Goal: Information Seeking & Learning: Check status

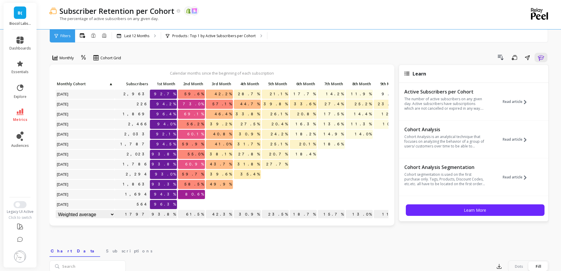
click at [26, 117] on span "metrics" at bounding box center [20, 119] width 14 height 5
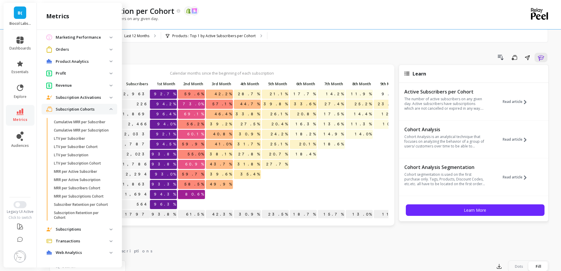
scroll to position [293, 0]
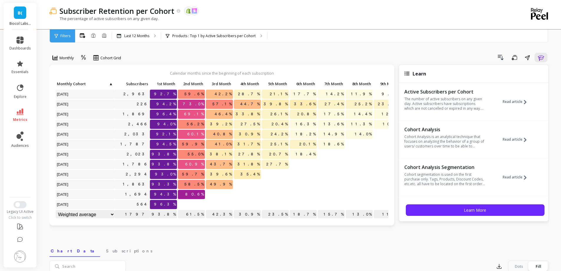
click at [269, 58] on div "Drill Down Save Share Learn" at bounding box center [337, 57] width 424 height 9
click at [244, 37] on p "Products : Top 1 by Active Subscribers per Cohort" at bounding box center [213, 36] width 83 height 5
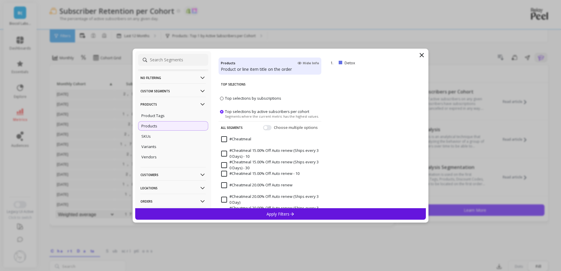
click at [171, 105] on p "Products" at bounding box center [173, 104] width 65 height 15
click at [164, 119] on p "Customers" at bounding box center [173, 117] width 65 height 15
click at [166, 127] on p "Customer Tags" at bounding box center [154, 128] width 27 height 5
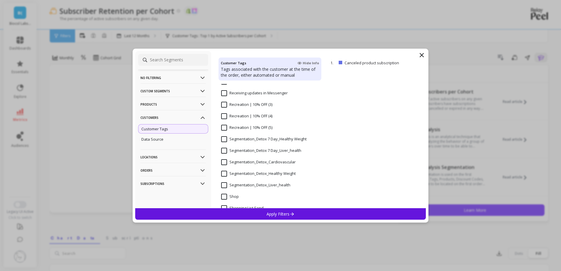
scroll to position [501, 0]
click at [225, 162] on Weight "Segmentation_Detox_Healthy Weight" at bounding box center [258, 161] width 75 height 6
click at [258, 210] on div "Apply Filters" at bounding box center [280, 213] width 291 height 11
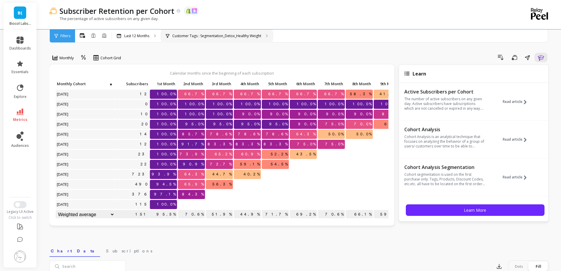
click at [247, 35] on p "Customer Tags : Segmentation_Detox_Healthy Weight" at bounding box center [216, 36] width 89 height 5
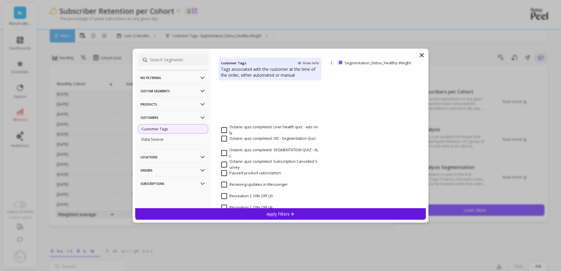
scroll to position [471, 0]
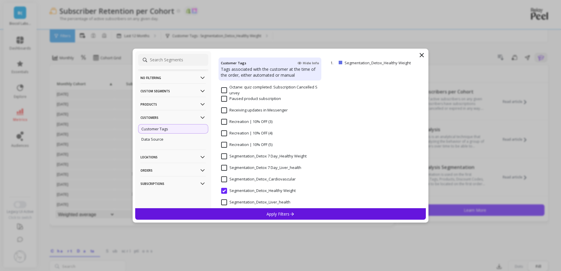
click at [241, 199] on div "Segmentation_Detox_Liver_health" at bounding box center [270, 206] width 103 height 18
click at [240, 215] on div "Apply Filters" at bounding box center [280, 213] width 291 height 11
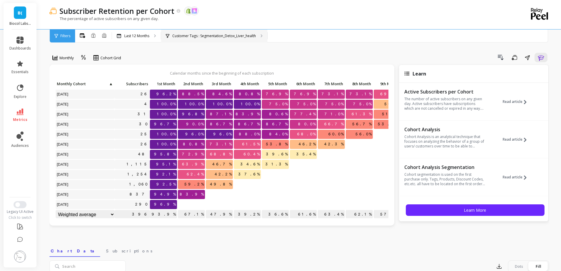
click at [209, 30] on div "Customer Tags : Segmentation_Detox_Liver_health" at bounding box center [214, 35] width 106 height 13
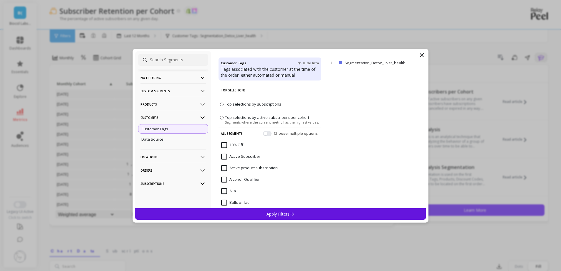
click at [161, 119] on p "Customers" at bounding box center [173, 117] width 65 height 15
click at [173, 104] on p "Products" at bounding box center [173, 104] width 65 height 15
click at [162, 133] on div "SKUs" at bounding box center [173, 135] width 70 height 9
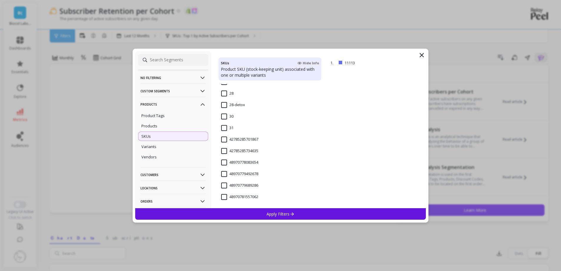
scroll to position [619, 0]
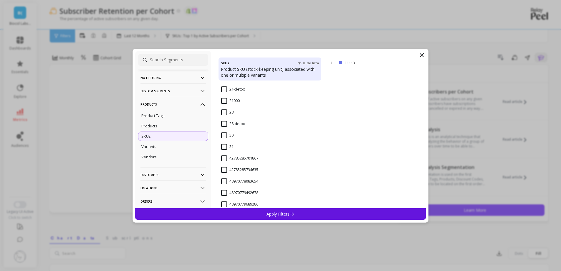
click at [224, 122] on input "28-detox" at bounding box center [233, 124] width 24 height 6
click at [257, 215] on div "Apply Filters" at bounding box center [280, 213] width 291 height 11
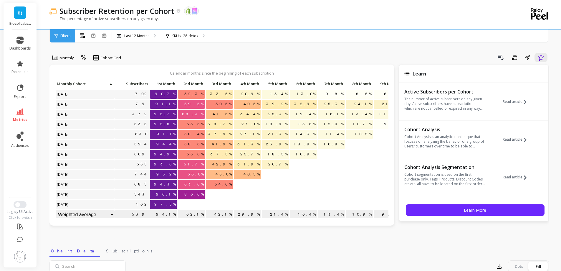
drag, startPoint x: 189, startPoint y: 173, endPoint x: 220, endPoint y: 173, distance: 31.5
click at [202, 173] on p "66.0%" at bounding box center [191, 174] width 27 height 9
click at [207, 200] on div at bounding box center [220, 205] width 28 height 10
